Goal: Task Accomplishment & Management: Manage account settings

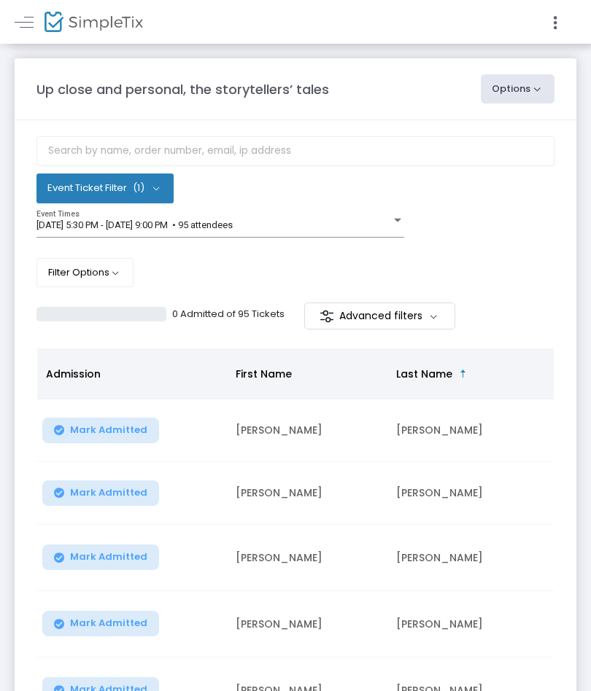
click at [588, 315] on div "Up close and personal, the storytellers’ tales Options Export List Print Name T…" at bounding box center [295, 536] width 591 height 984
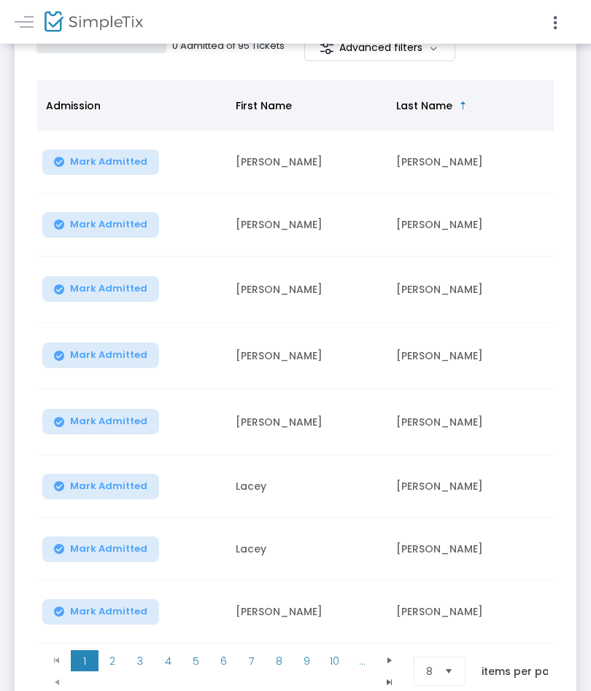
scroll to position [254, 0]
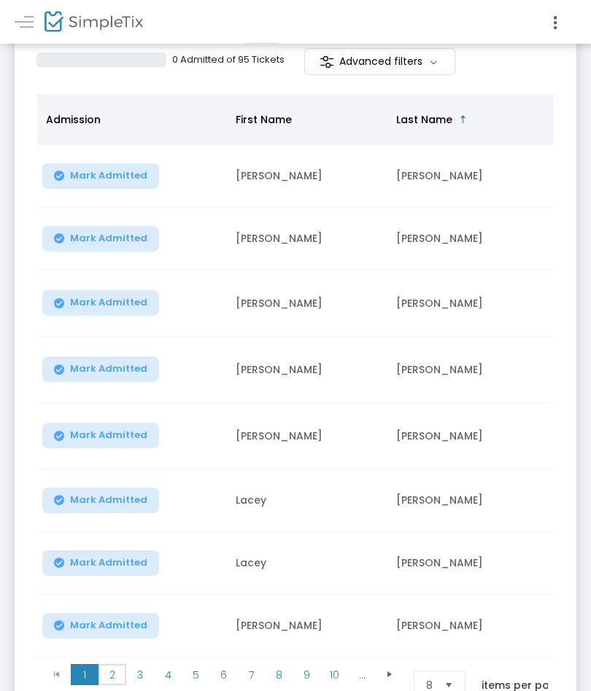
click at [112, 665] on span "2" at bounding box center [112, 676] width 28 height 22
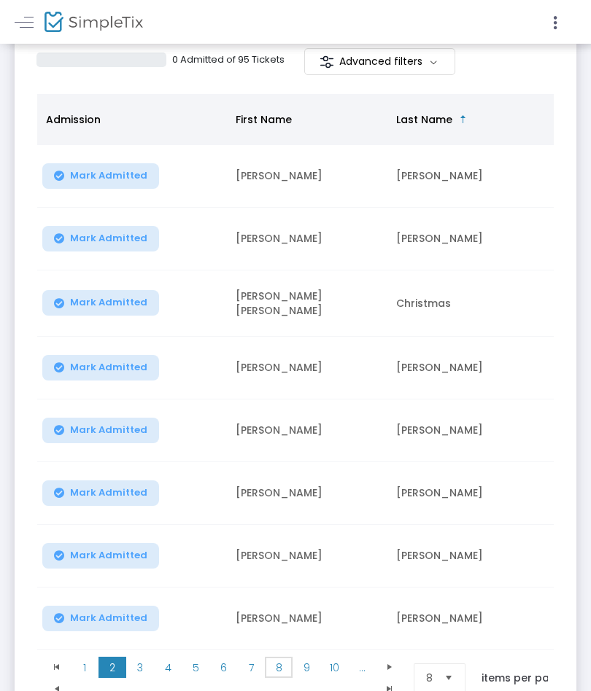
click at [276, 659] on span "8" at bounding box center [279, 668] width 28 height 22
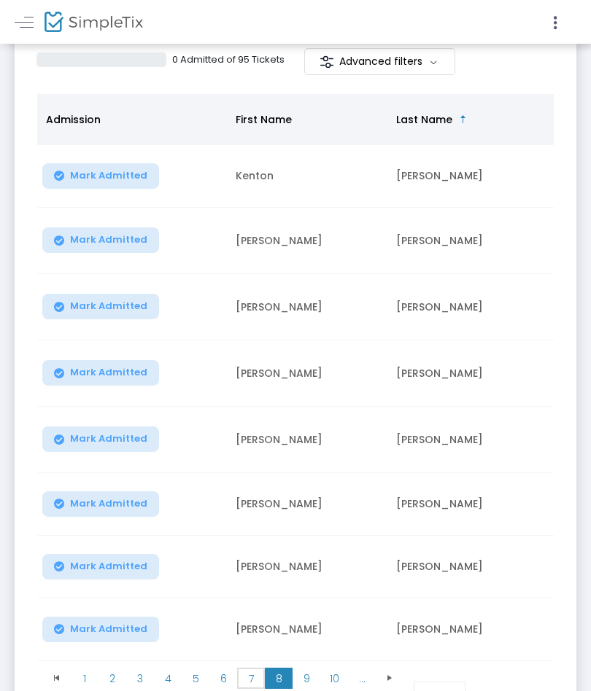
click at [256, 669] on span "7" at bounding box center [251, 679] width 28 height 22
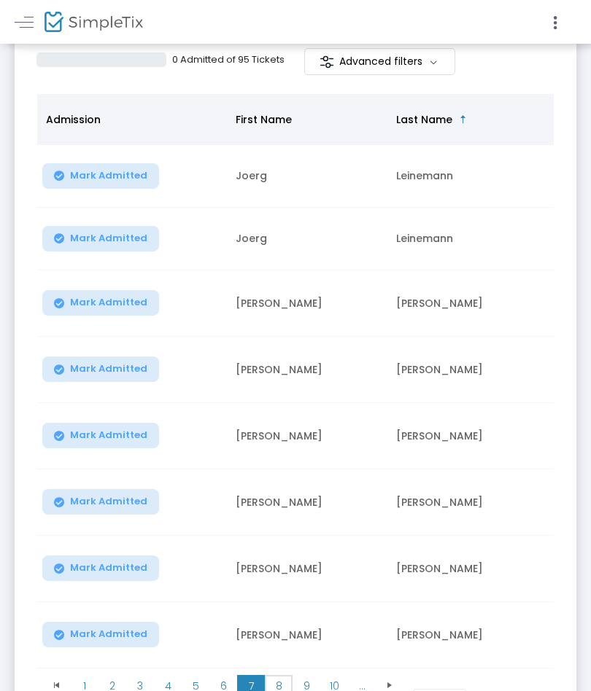
click at [275, 675] on span "8" at bounding box center [279, 686] width 28 height 22
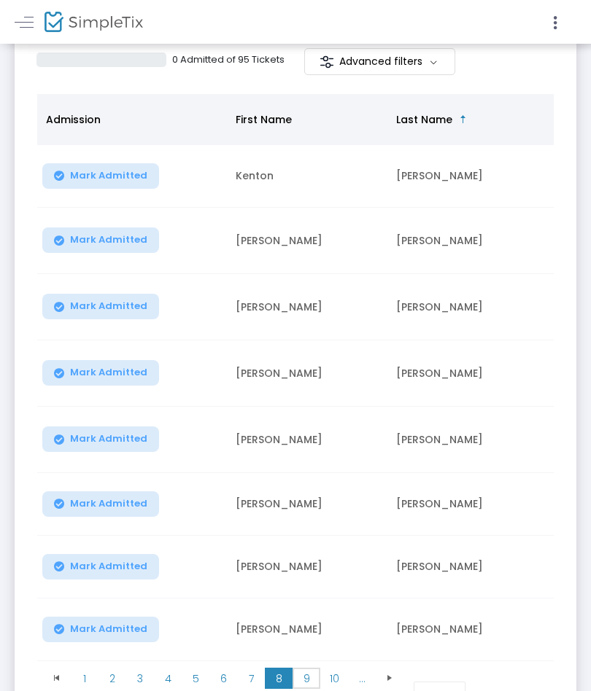
click at [298, 670] on span "9" at bounding box center [306, 679] width 28 height 22
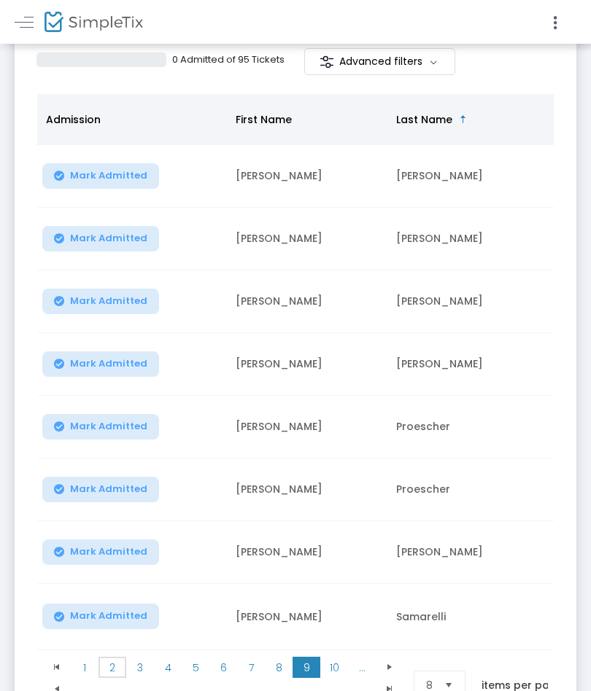
click at [112, 670] on span "2" at bounding box center [112, 668] width 28 height 22
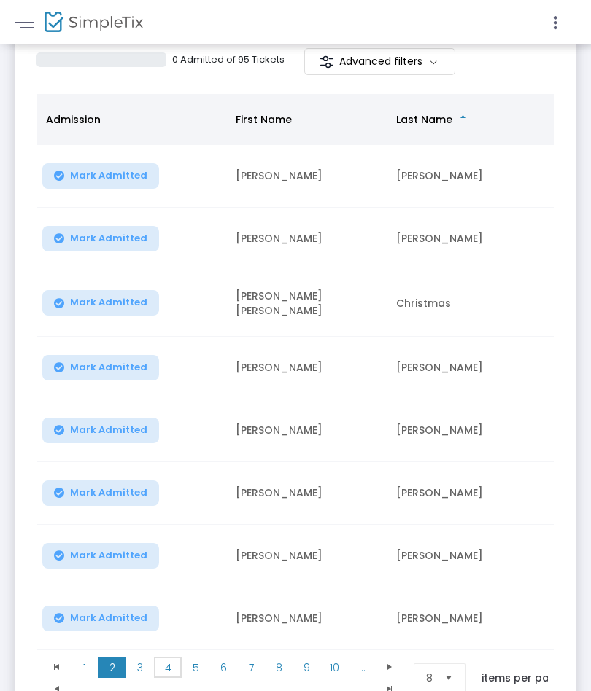
click at [162, 666] on span "4" at bounding box center [168, 668] width 28 height 22
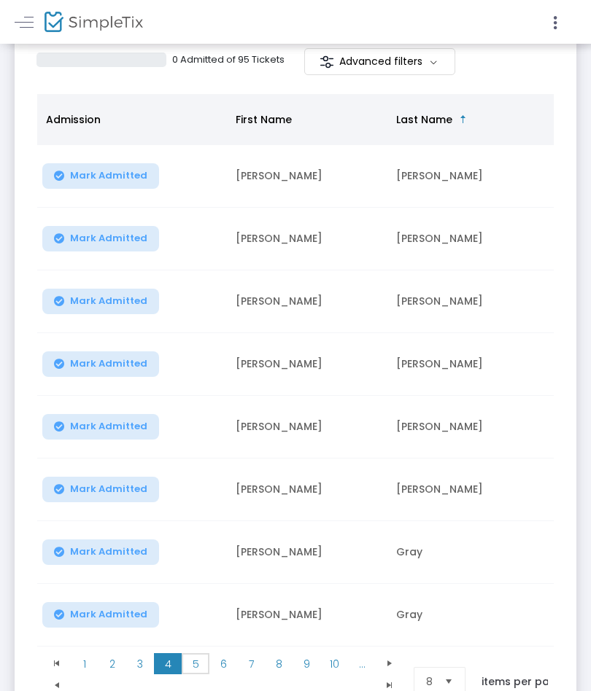
click at [193, 658] on span "5" at bounding box center [196, 664] width 28 height 22
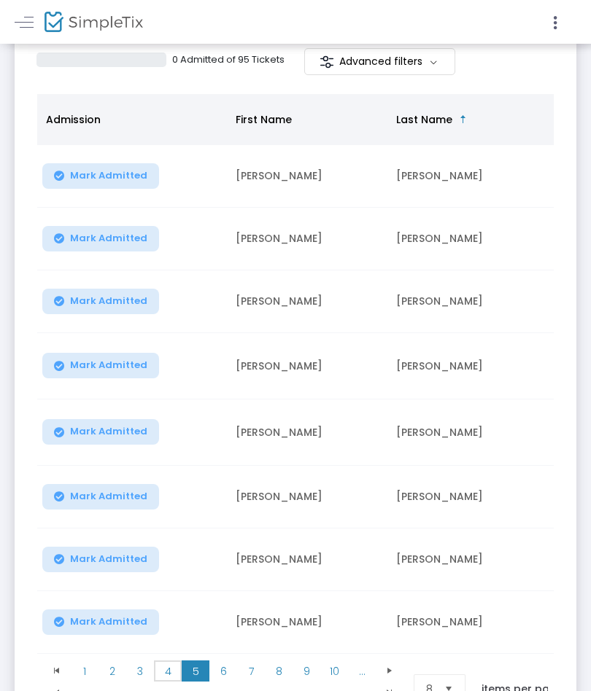
click at [170, 663] on span "4" at bounding box center [168, 671] width 28 height 22
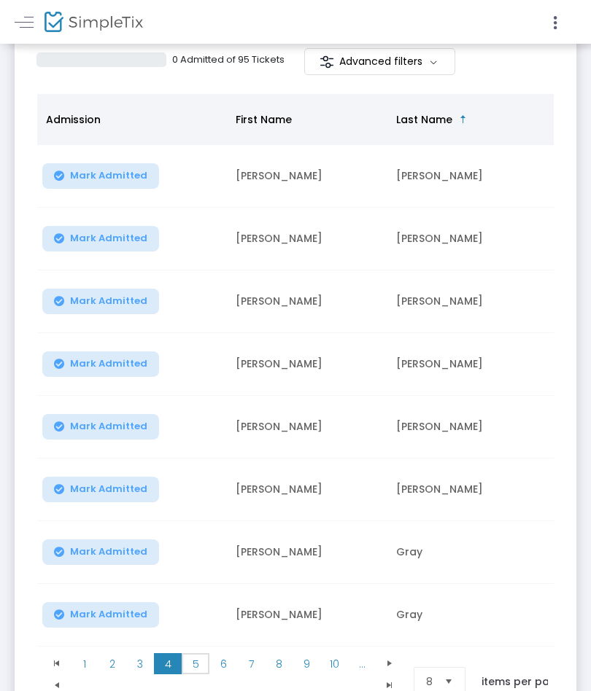
click at [196, 665] on span "5" at bounding box center [196, 664] width 28 height 22
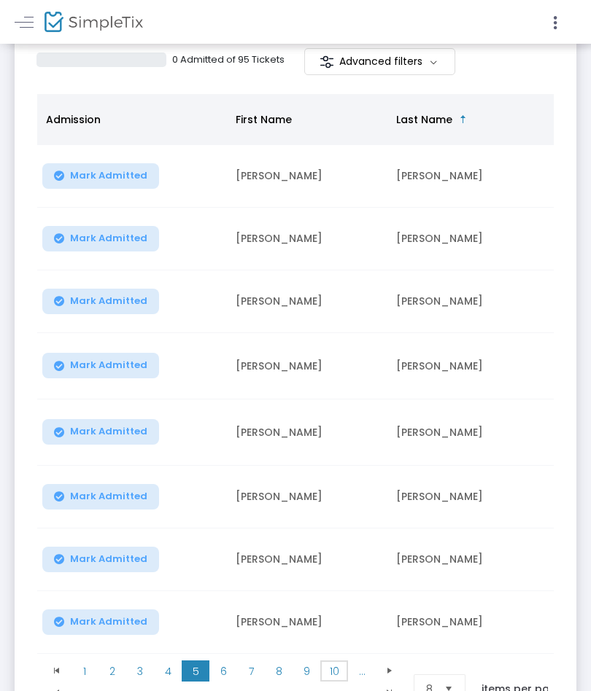
click at [326, 663] on span "10" at bounding box center [334, 671] width 28 height 22
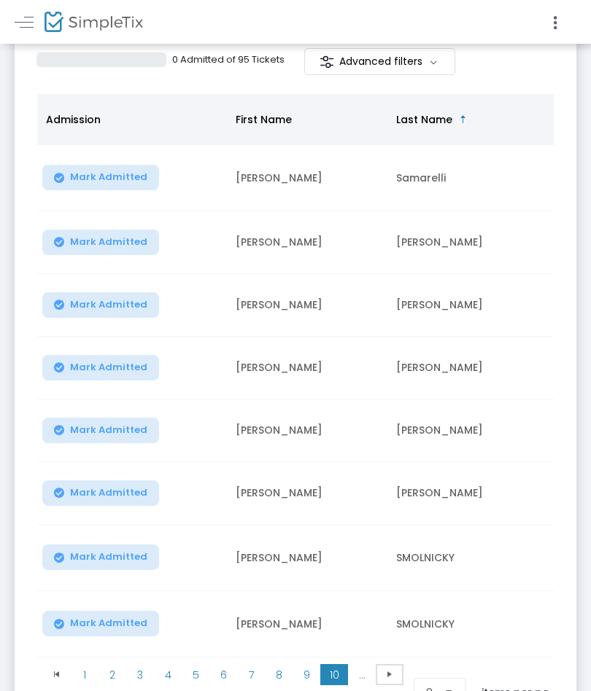
click at [378, 667] on span at bounding box center [389, 675] width 28 height 22
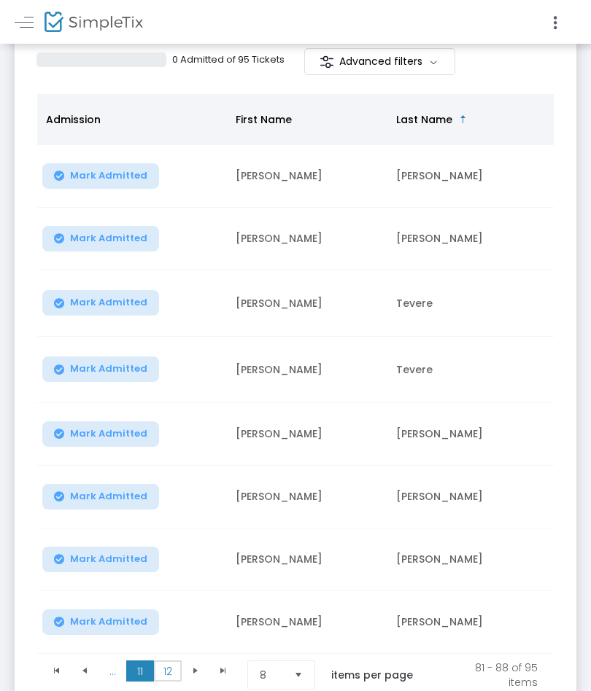
click at [159, 666] on span "12" at bounding box center [168, 671] width 28 height 22
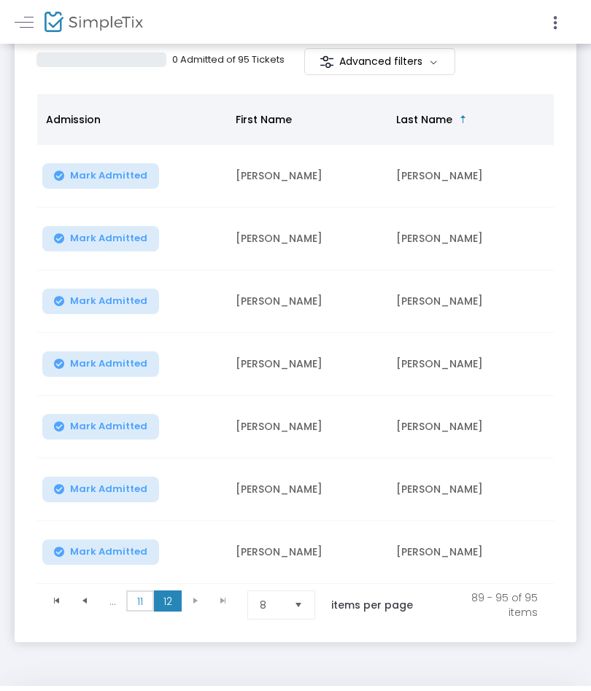
click at [127, 596] on span "11" at bounding box center [140, 602] width 28 height 22
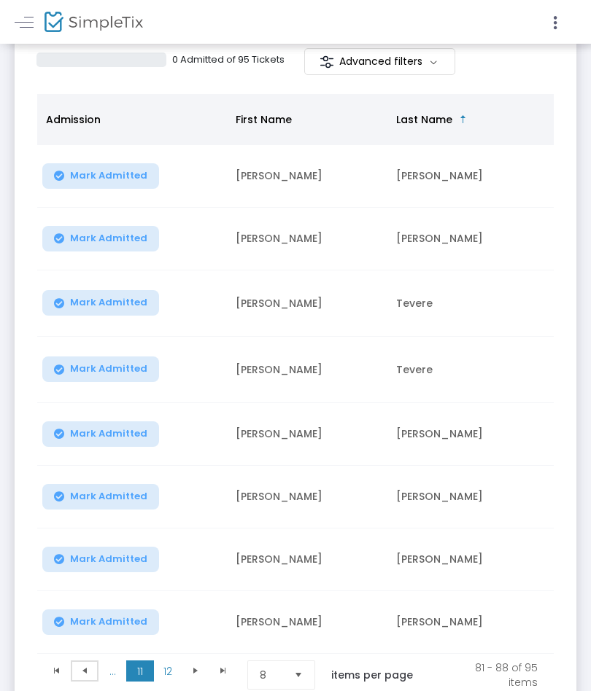
click at [86, 665] on span "Go to the previous page" at bounding box center [85, 671] width 12 height 12
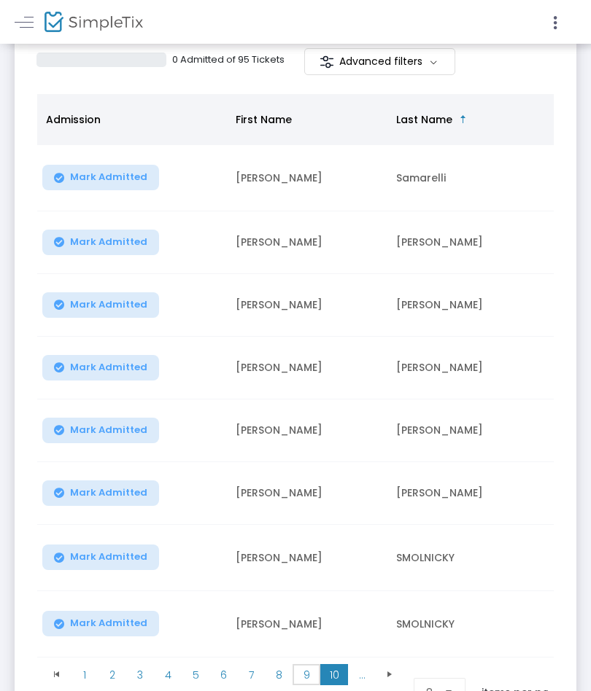
click at [315, 664] on span "9" at bounding box center [306, 675] width 28 height 22
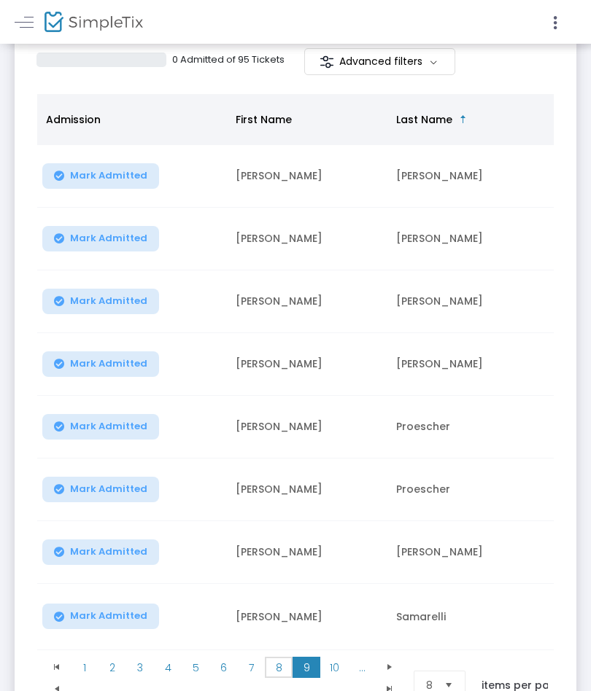
click at [276, 663] on span "8" at bounding box center [279, 668] width 28 height 22
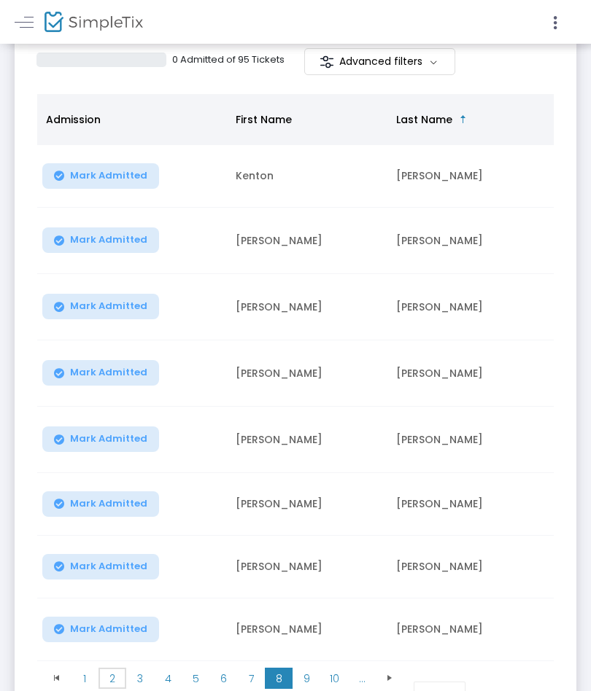
click at [105, 668] on span "2" at bounding box center [112, 679] width 28 height 22
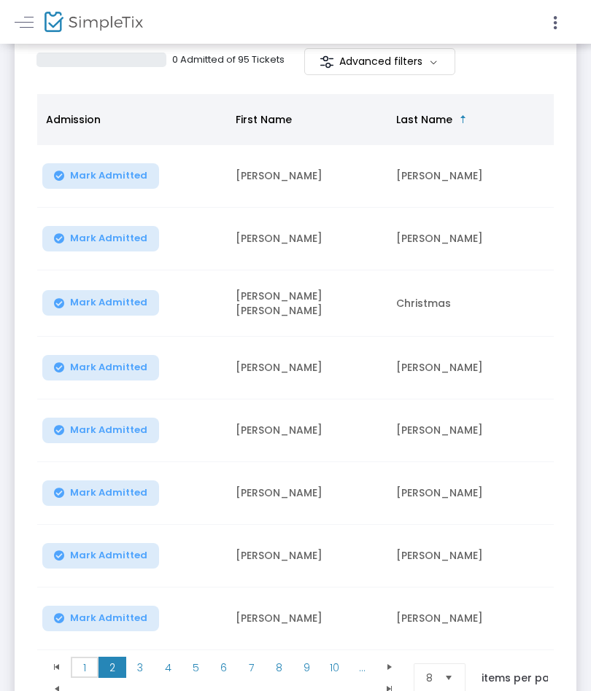
click at [78, 672] on span "1" at bounding box center [85, 668] width 28 height 22
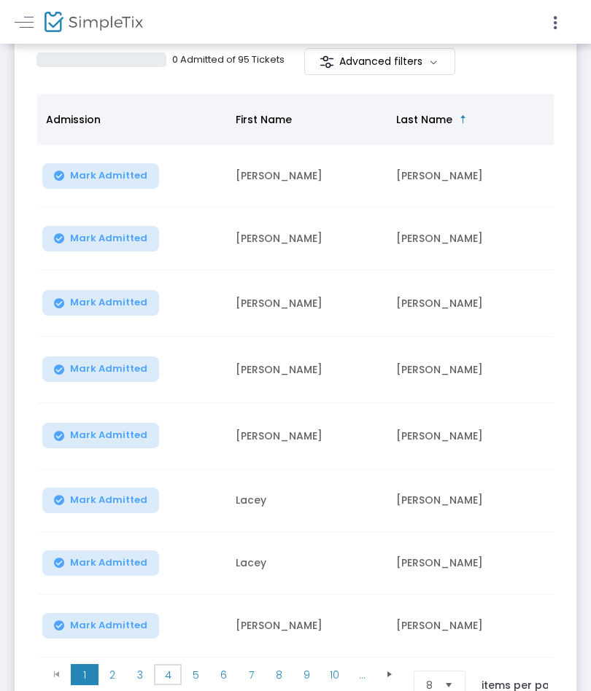
click at [174, 672] on span "4" at bounding box center [168, 675] width 28 height 22
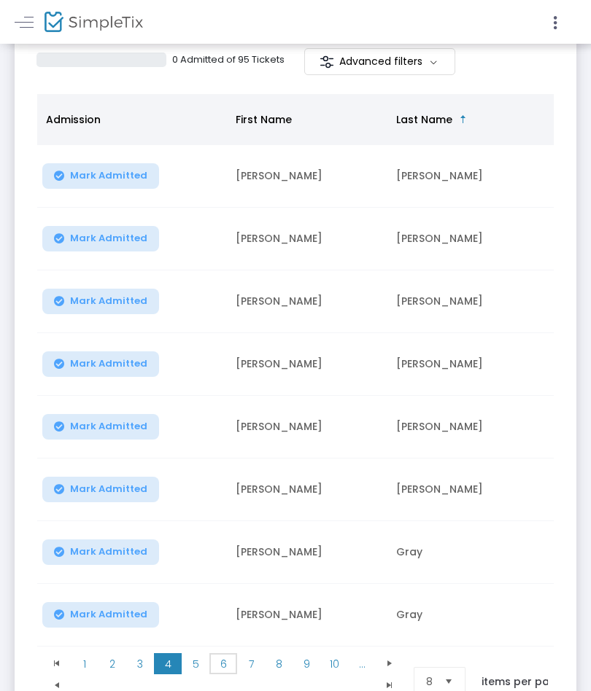
click at [219, 666] on span "6" at bounding box center [223, 664] width 28 height 22
click at [268, 665] on span "8" at bounding box center [279, 664] width 28 height 22
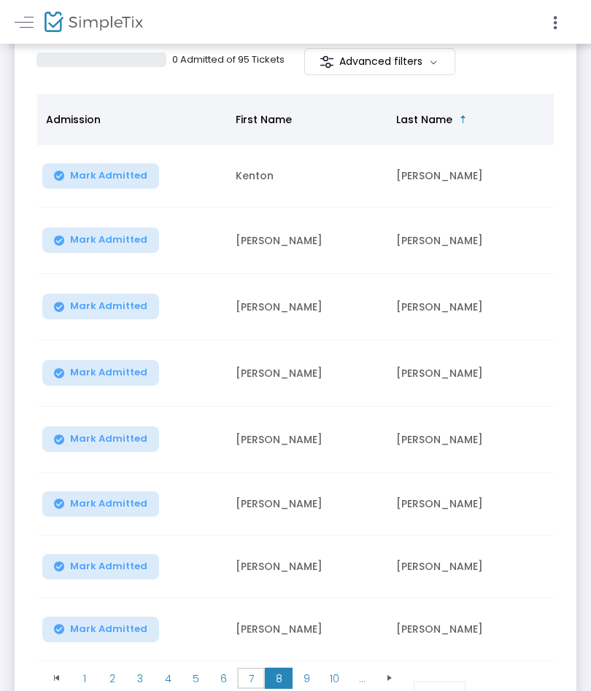
click at [252, 674] on span "7" at bounding box center [251, 679] width 28 height 22
